Goal: Navigation & Orientation: Find specific page/section

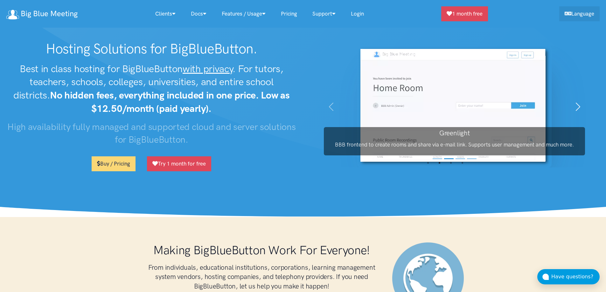
click at [576, 104] on span "button" at bounding box center [577, 107] width 10 height 10
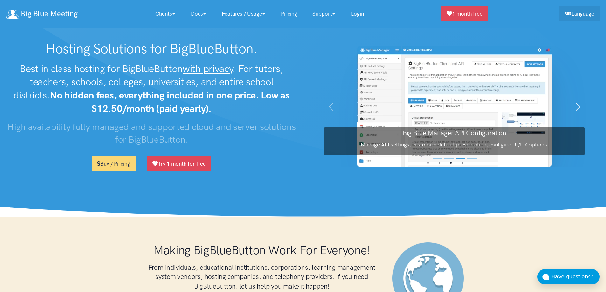
click at [576, 104] on span "button" at bounding box center [577, 107] width 10 height 10
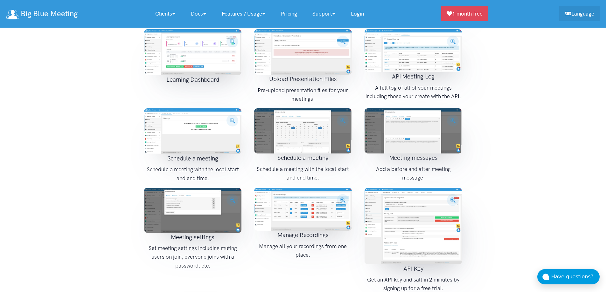
scroll to position [890, 0]
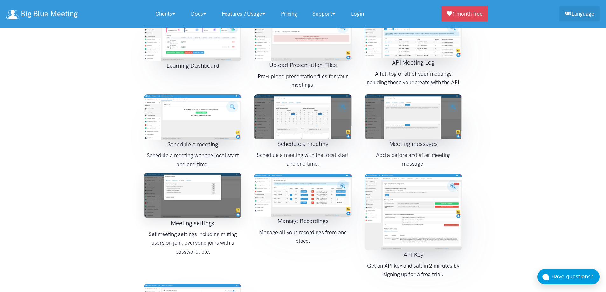
click at [230, 182] on img at bounding box center [193, 195] width 98 height 45
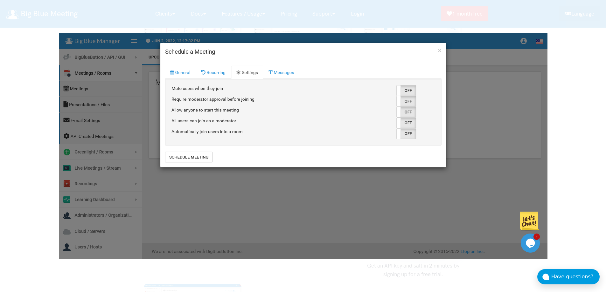
click at [569, 154] on div at bounding box center [303, 146] width 606 height 292
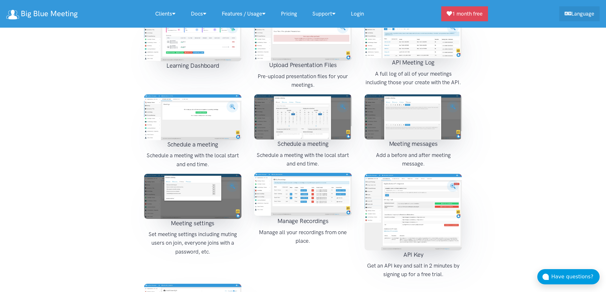
click at [294, 183] on img at bounding box center [303, 194] width 98 height 43
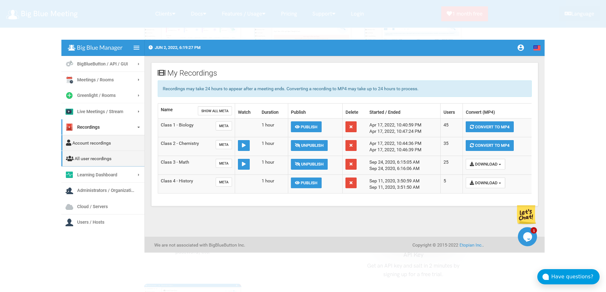
click at [557, 103] on div at bounding box center [303, 146] width 606 height 292
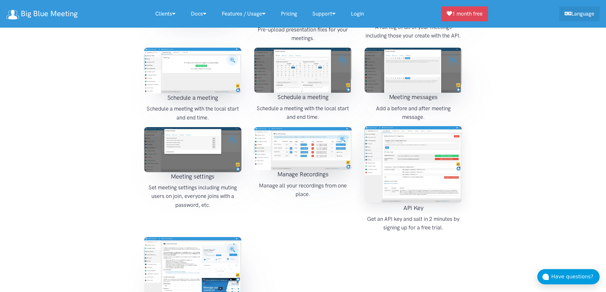
scroll to position [954, 0]
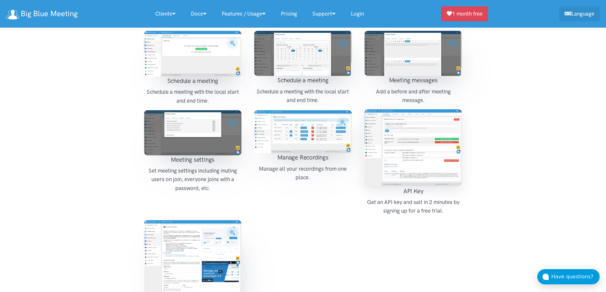
click at [405, 137] on img at bounding box center [413, 147] width 98 height 77
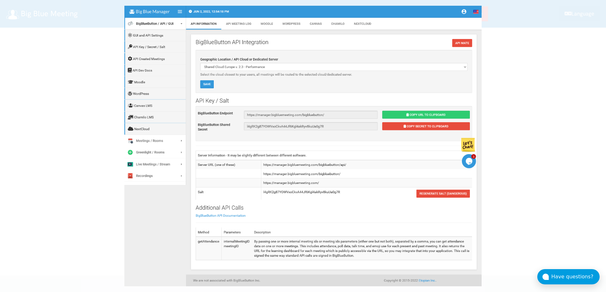
scroll to position [1049, 0]
click at [185, 209] on img at bounding box center [302, 146] width 357 height 280
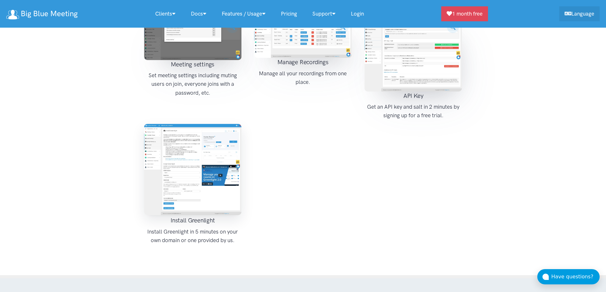
click at [202, 148] on img at bounding box center [193, 169] width 98 height 91
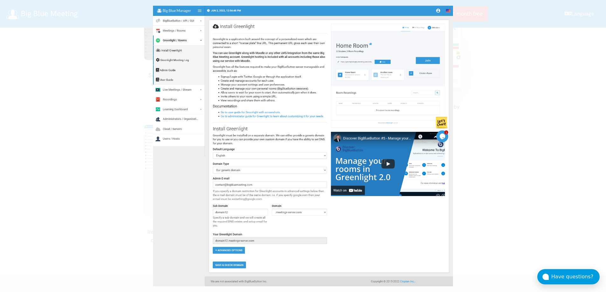
click at [508, 65] on div at bounding box center [303, 146] width 606 height 292
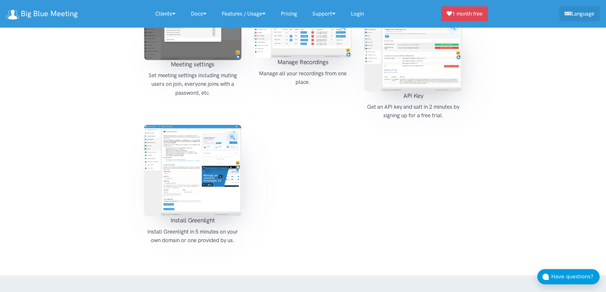
click at [361, 12] on link "Login" at bounding box center [357, 14] width 28 height 14
